Goal: Navigation & Orientation: Understand site structure

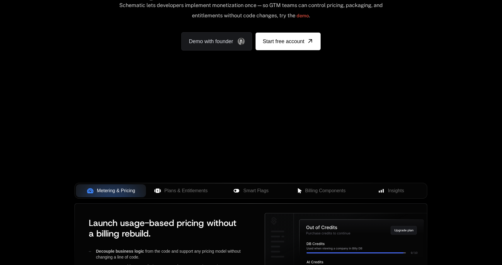
scroll to position [119, 0]
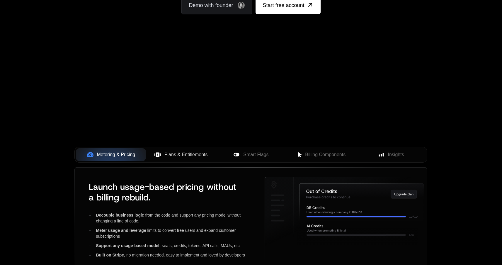
click at [185, 153] on span "Plans & Entitlements" at bounding box center [186, 154] width 43 height 7
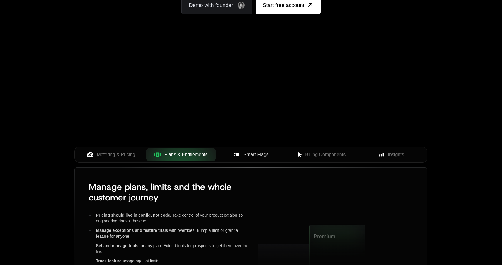
click at [244, 151] on span "Smart Flags" at bounding box center [255, 154] width 25 height 7
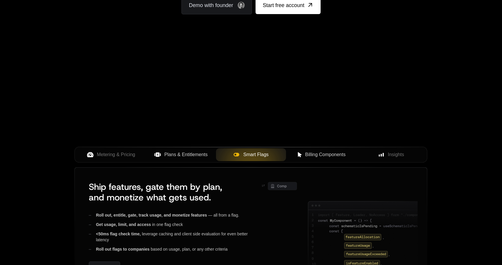
click at [299, 153] on icon at bounding box center [300, 154] width 4 height 5
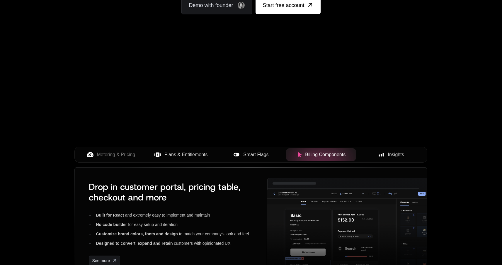
click at [398, 154] on span "Insights" at bounding box center [396, 154] width 16 height 7
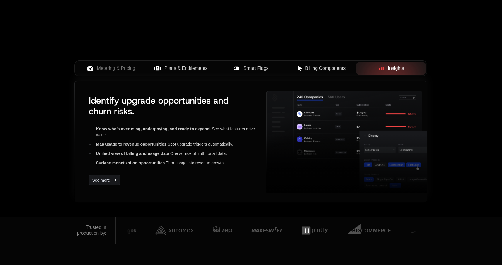
scroll to position [0, 0]
click at [318, 66] on span "Billing Components" at bounding box center [325, 68] width 40 height 7
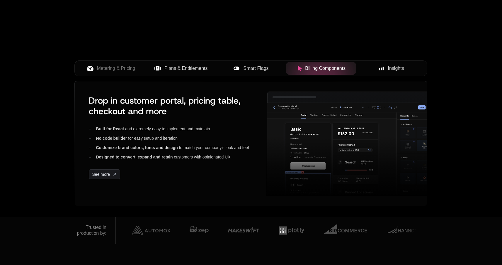
click at [263, 64] on button "Smart Flags" at bounding box center [251, 68] width 70 height 13
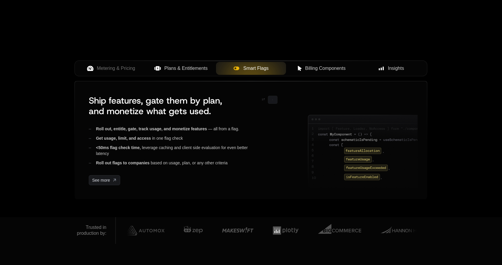
click at [204, 68] on span "Plans & Entitlements" at bounding box center [186, 68] width 43 height 7
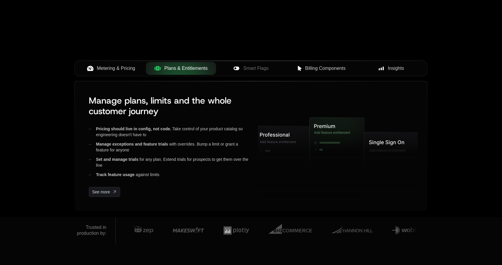
click at [110, 67] on span "Metering & Pricing" at bounding box center [116, 68] width 38 height 7
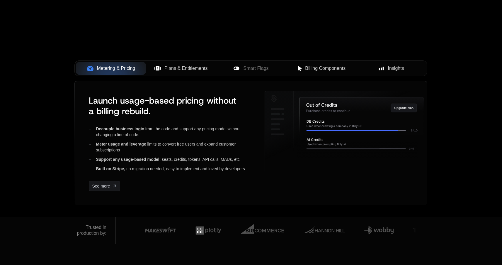
click at [183, 65] on span "Plans & Entitlements" at bounding box center [186, 68] width 43 height 7
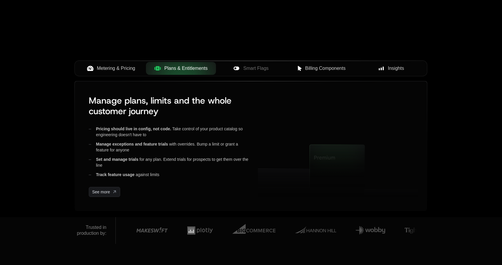
click at [251, 67] on span "Smart Flags" at bounding box center [255, 68] width 25 height 7
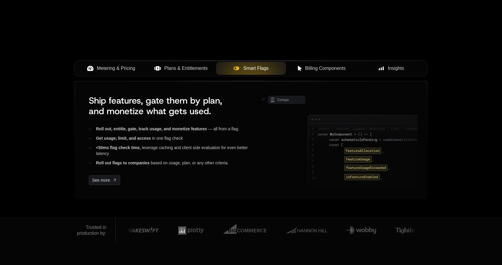
click at [311, 73] on button "Billing Components" at bounding box center [321, 68] width 70 height 13
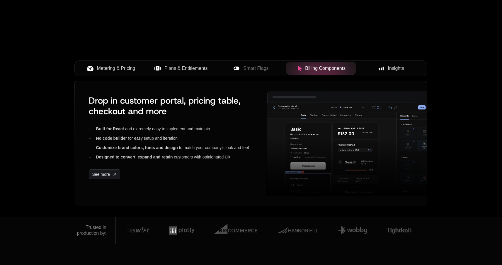
click at [394, 70] on span "Insights" at bounding box center [396, 68] width 16 height 7
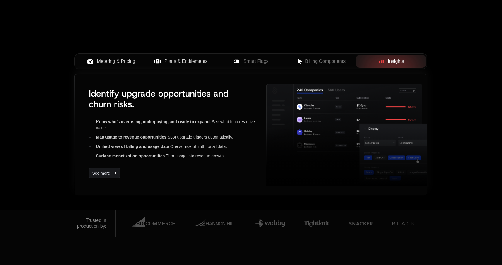
scroll to position [229, 0]
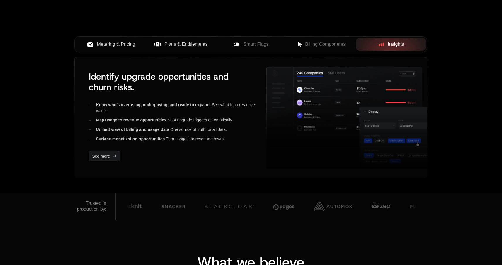
click at [128, 45] on span "Metering & Pricing" at bounding box center [116, 44] width 38 height 7
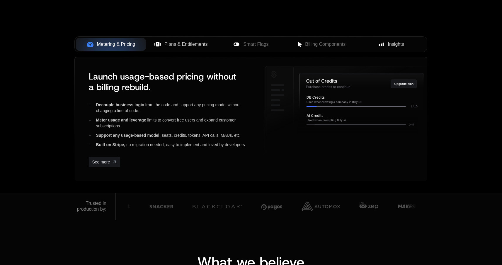
click at [180, 43] on span "Plans & Entitlements" at bounding box center [186, 44] width 43 height 7
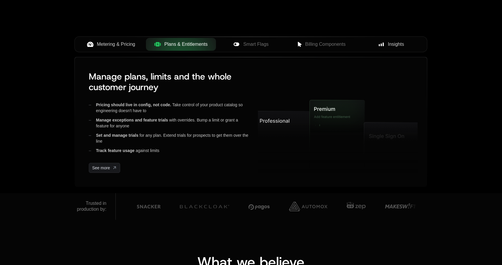
click at [244, 45] on span "Smart Flags" at bounding box center [255, 44] width 25 height 7
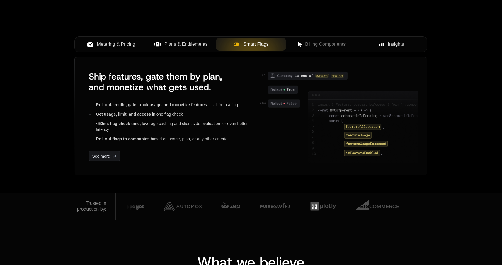
click at [326, 44] on span "Billing Components" at bounding box center [325, 44] width 40 height 7
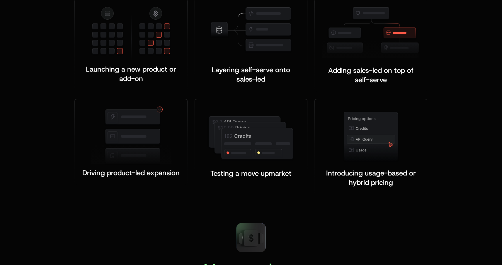
scroll to position [1256, 0]
